Goal: Information Seeking & Learning: Find specific fact

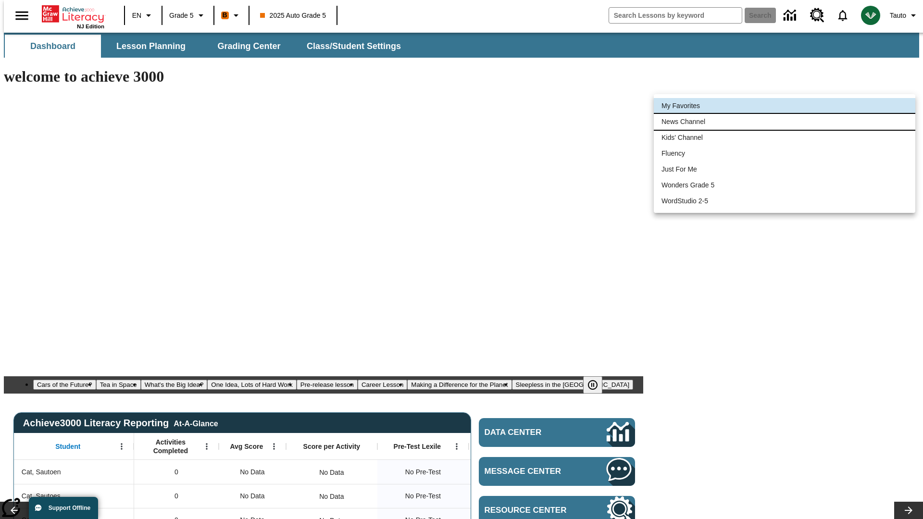
click at [785, 122] on li "News Channel" at bounding box center [785, 122] width 262 height 16
type input "120"
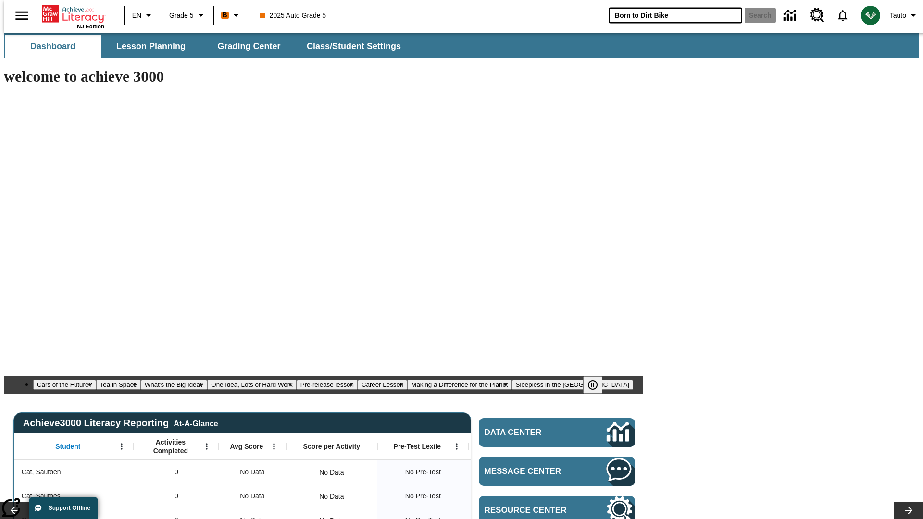
type input "Born to Dirt Bike"
click at [754, 15] on button "Search" at bounding box center [760, 15] width 31 height 15
